Goal: Information Seeking & Learning: Learn about a topic

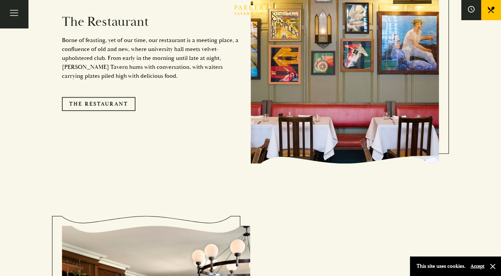
scroll to position [596, 0]
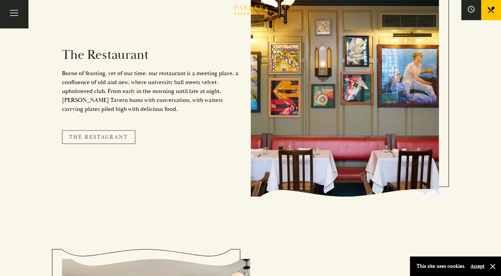
click at [108, 130] on link "The Restaurant" at bounding box center [99, 137] width 74 height 14
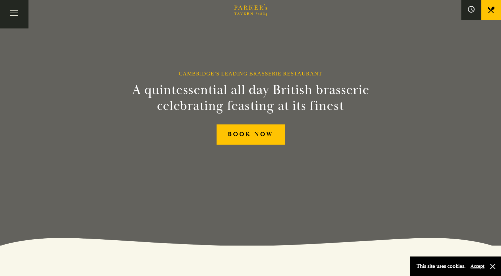
scroll to position [0, 0]
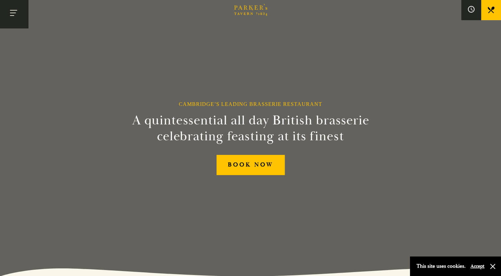
click at [13, 10] on button "Toggle navigation" at bounding box center [14, 14] width 28 height 28
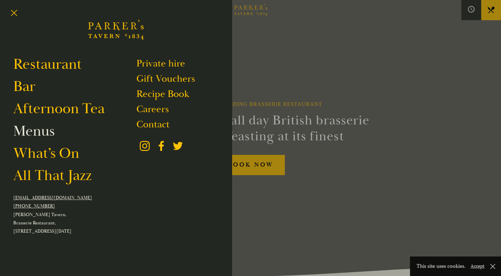
click at [36, 135] on link "Menus" at bounding box center [33, 131] width 41 height 19
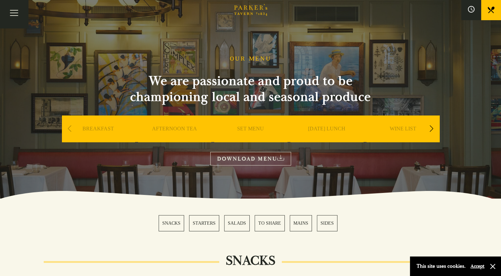
click at [333, 127] on link "SUNDAY LUNCH" at bounding box center [326, 138] width 37 height 26
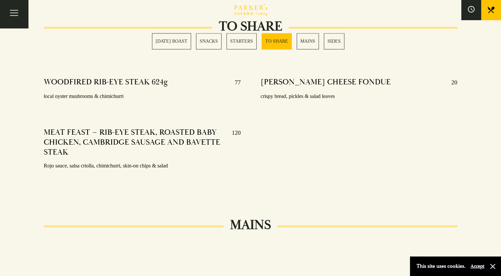
scroll to position [1027, 0]
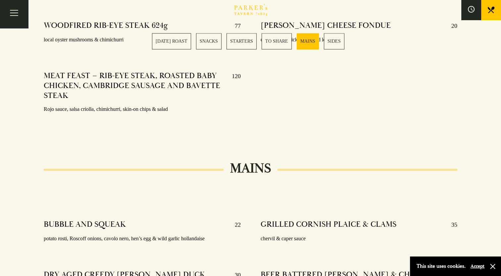
click at [280, 72] on div "BARON BIGOD CHEESE FONDUE 20 crispy bread, pickles & salad leaves" at bounding box center [359, 76] width 217 height 120
click at [175, 40] on link "SUNDAY ROAST" at bounding box center [171, 41] width 39 height 16
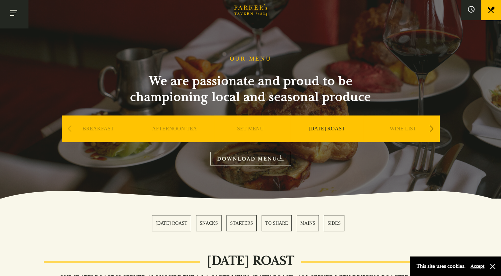
click at [12, 12] on button "Toggle navigation" at bounding box center [14, 14] width 28 height 28
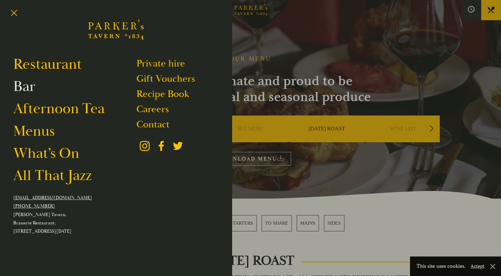
click at [25, 84] on link "Bar" at bounding box center [24, 86] width 22 height 19
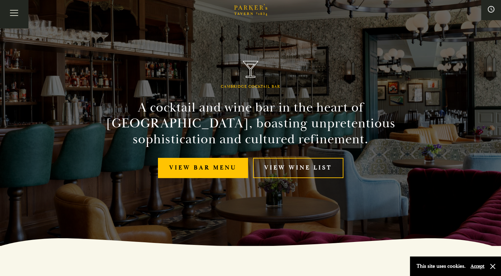
scroll to position [66, 0]
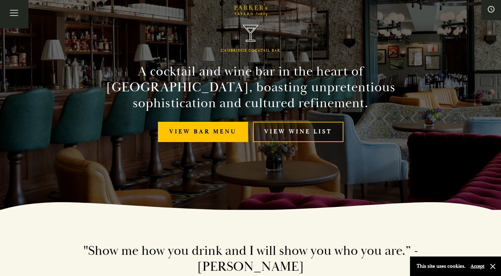
click at [315, 134] on link "View Wine List" at bounding box center [298, 132] width 90 height 20
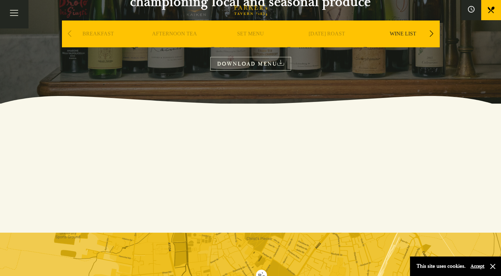
scroll to position [33, 0]
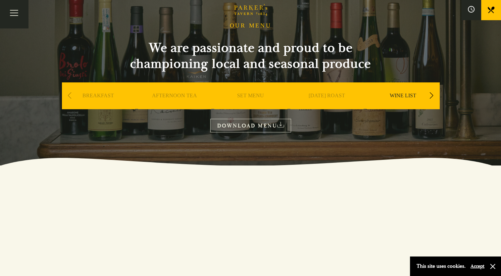
click at [283, 126] on icon at bounding box center [280, 125] width 7 height 6
